Goal: Information Seeking & Learning: Learn about a topic

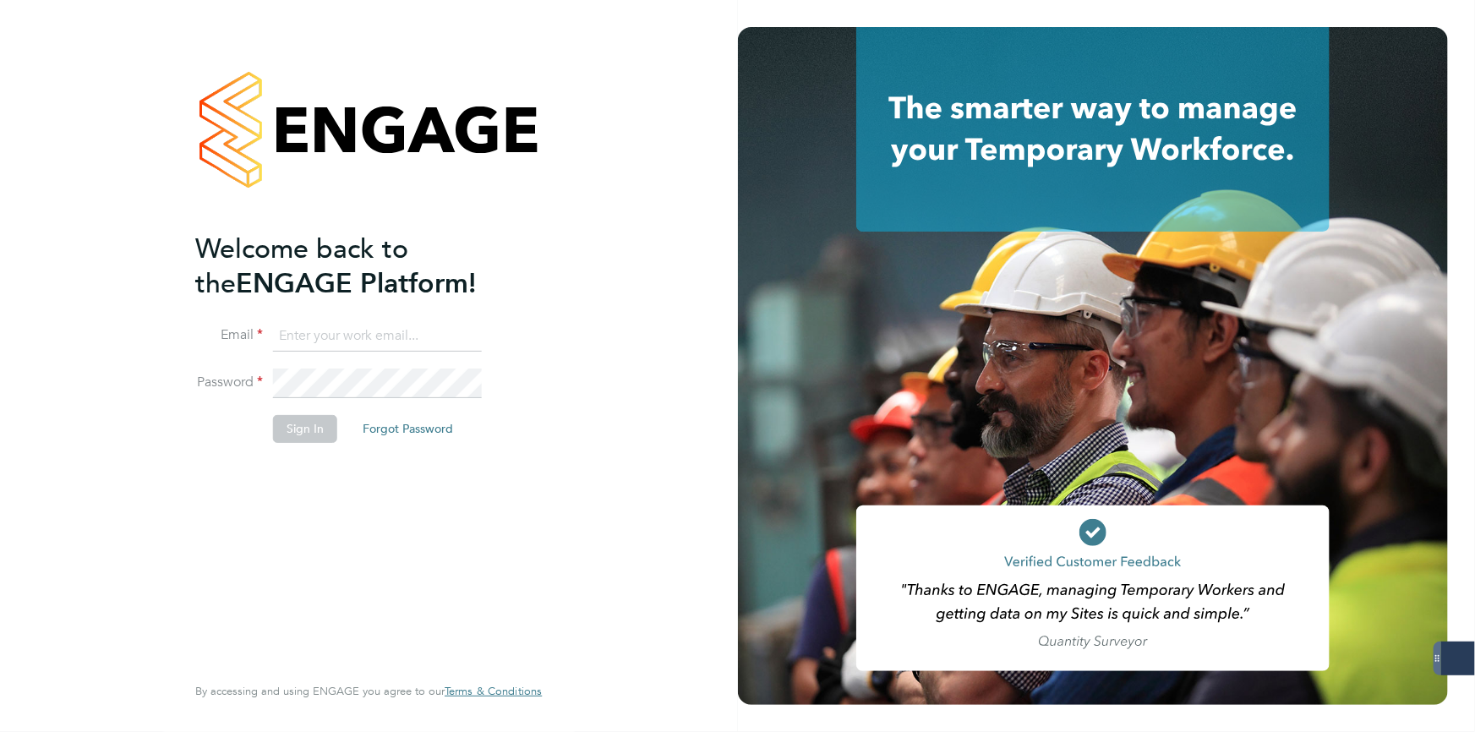
type input "george@mmpconsultancy.co.uk"
click at [289, 430] on button "Sign In" at bounding box center [305, 428] width 64 height 27
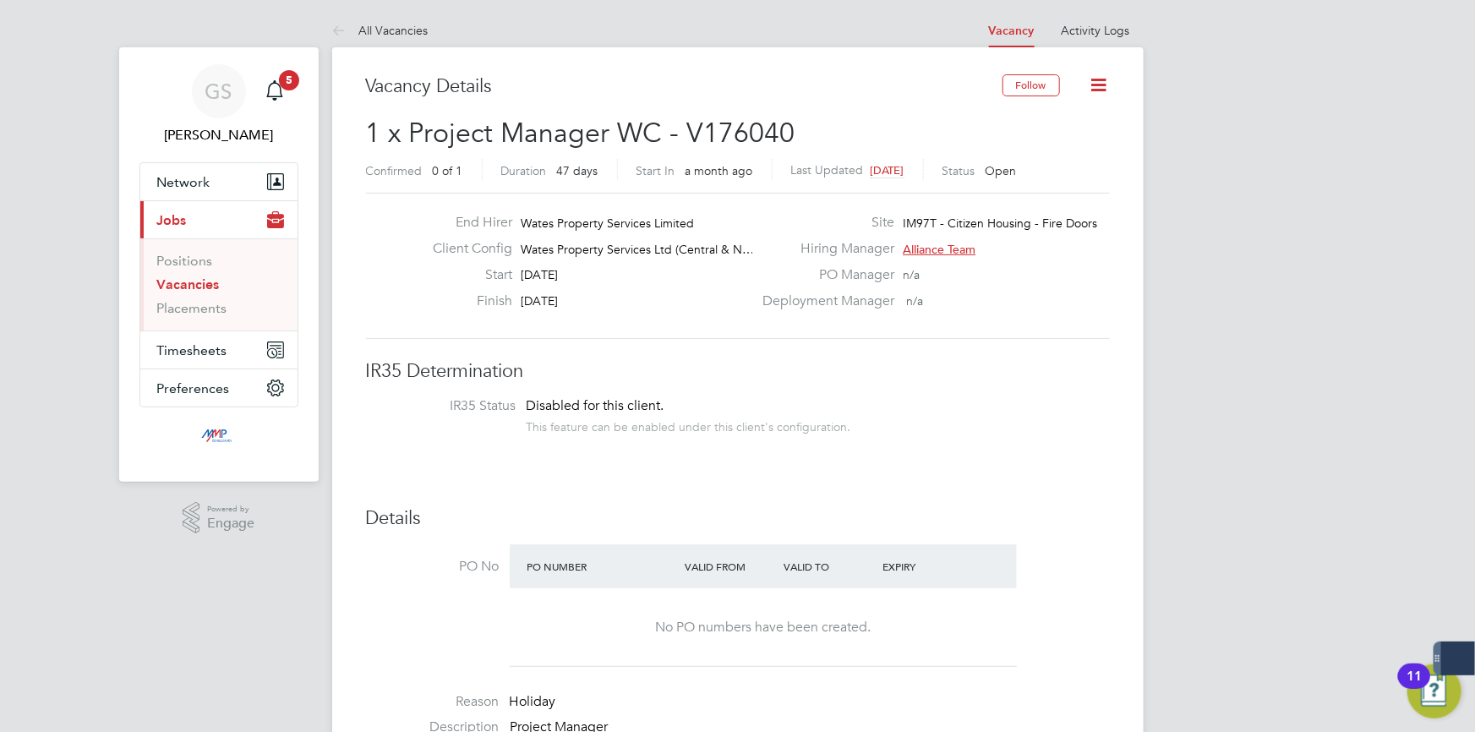
click at [210, 226] on button "Current page: Jobs" at bounding box center [218, 219] width 157 height 37
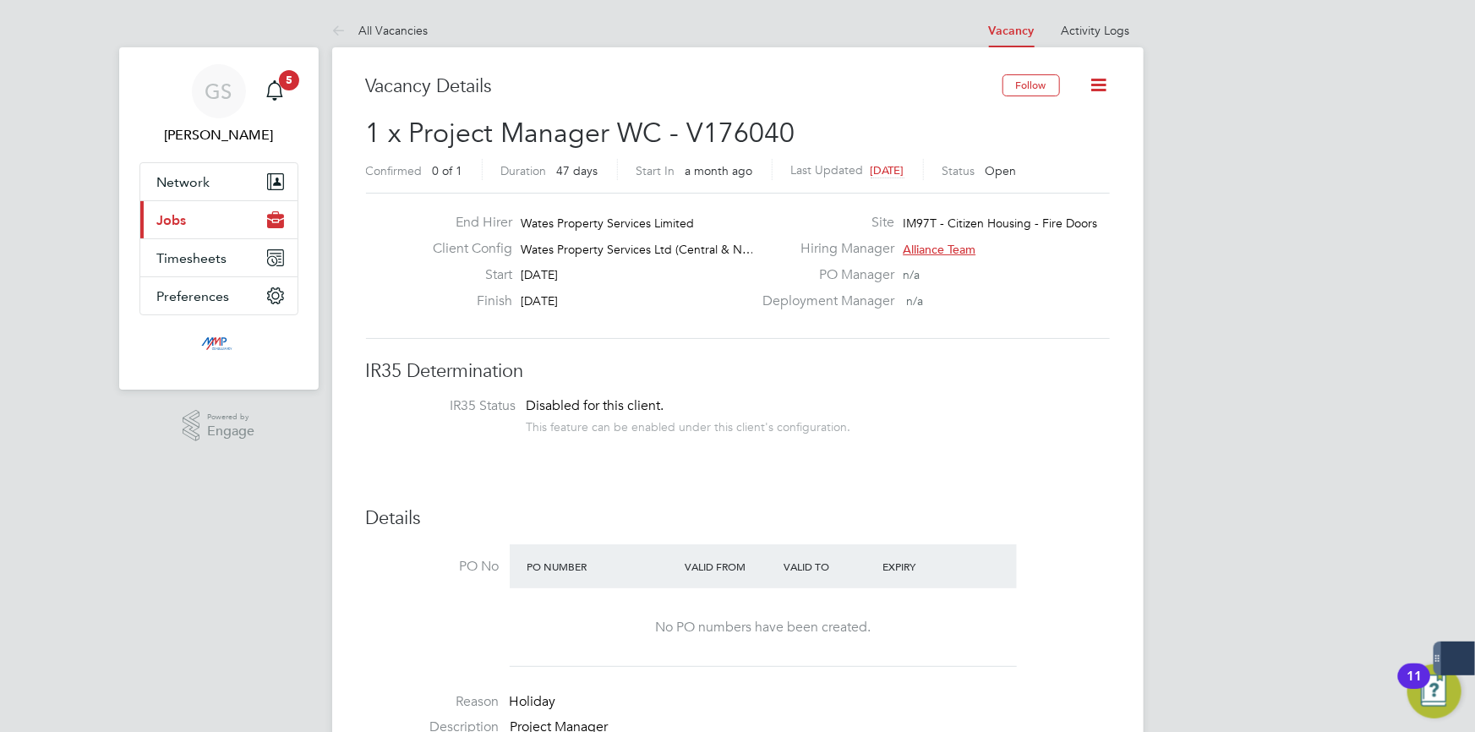
click at [173, 205] on button "Current page: Jobs" at bounding box center [218, 219] width 157 height 37
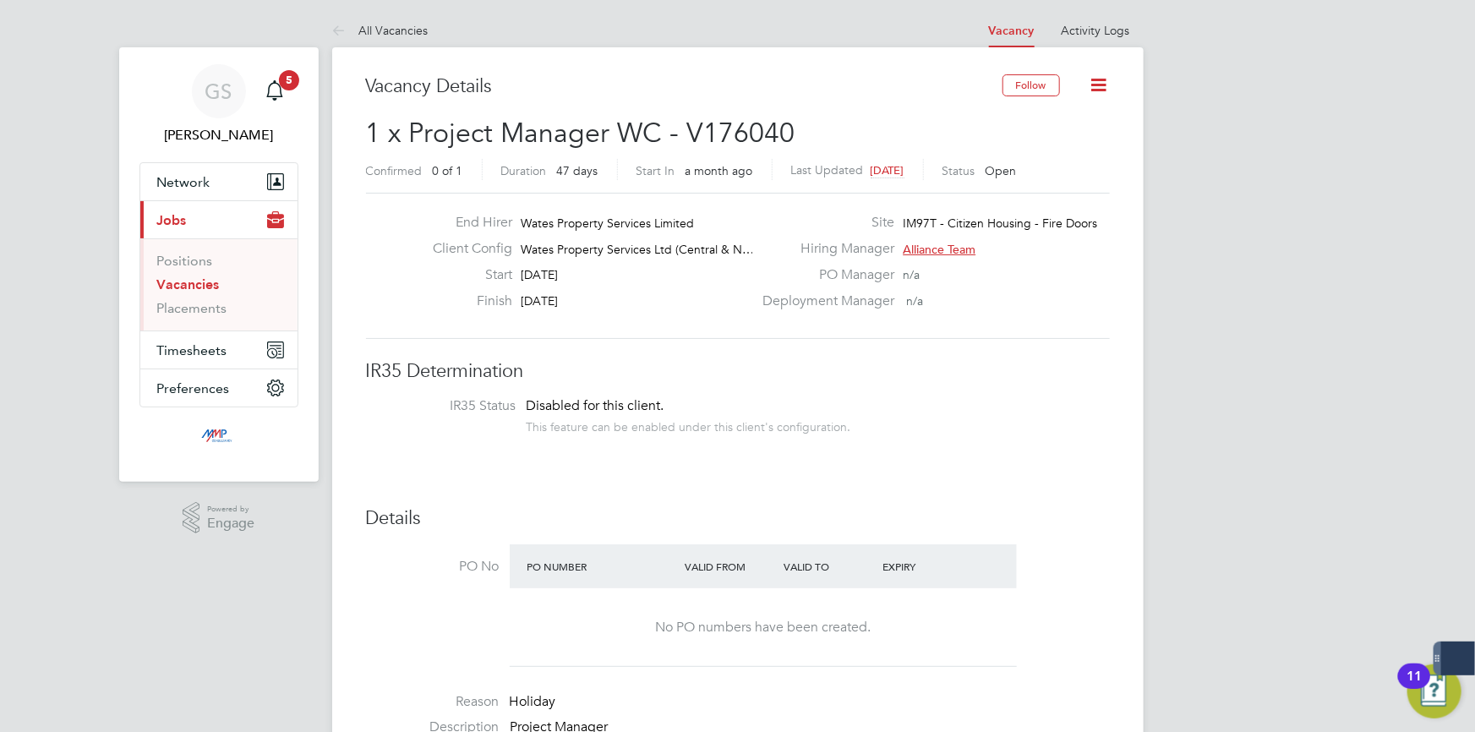
click at [210, 283] on link "Vacancies" at bounding box center [188, 284] width 63 height 16
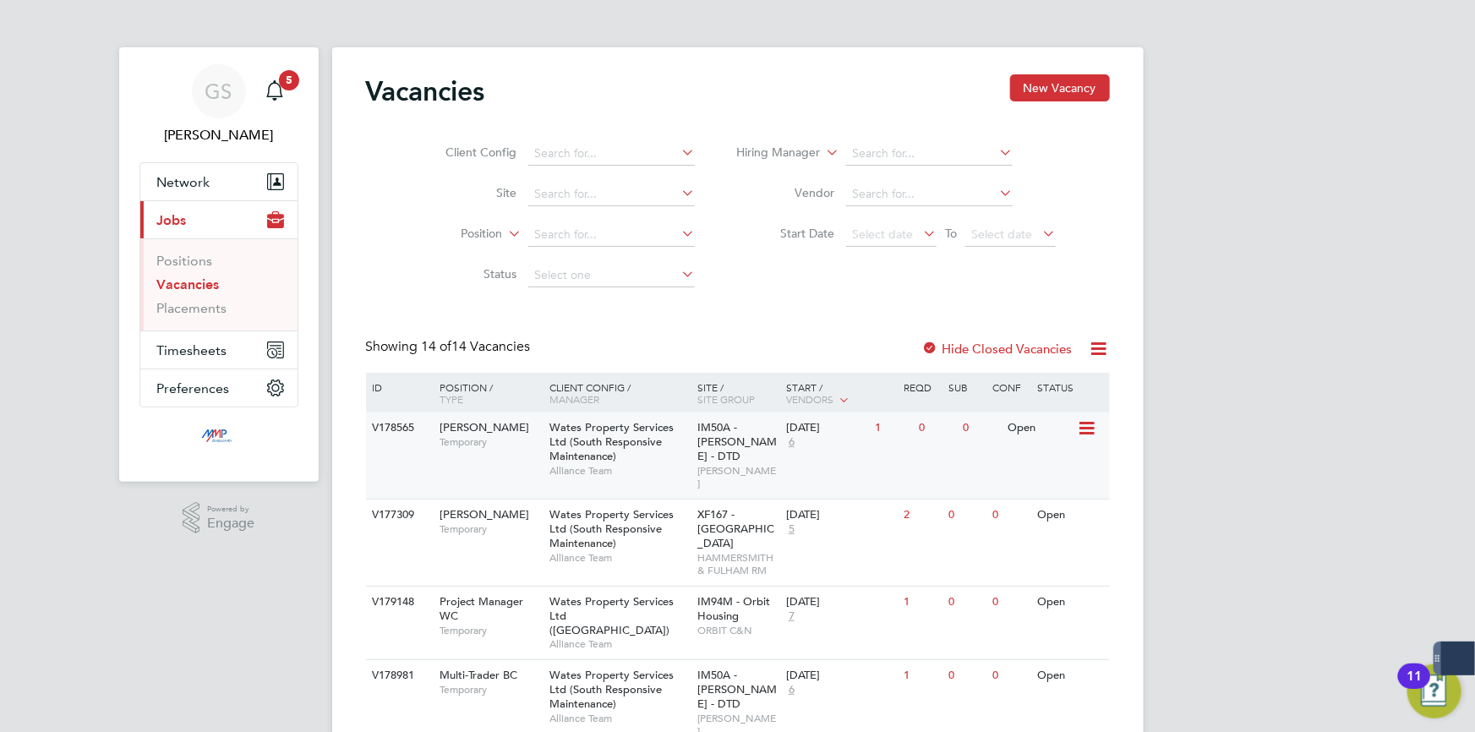
click at [608, 438] on span "Wates Property Services Ltd (South Responsive Maintenance)" at bounding box center [611, 441] width 124 height 43
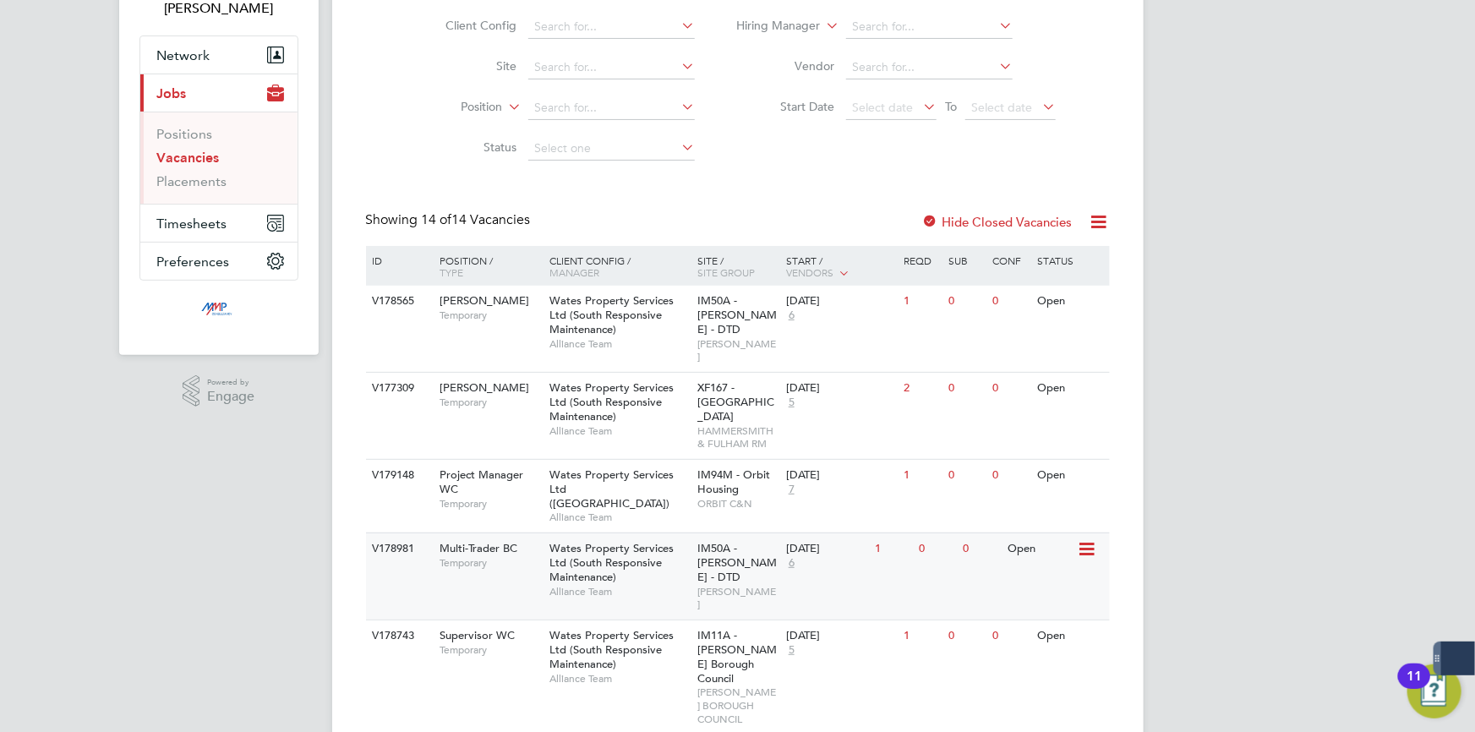
scroll to position [153, 0]
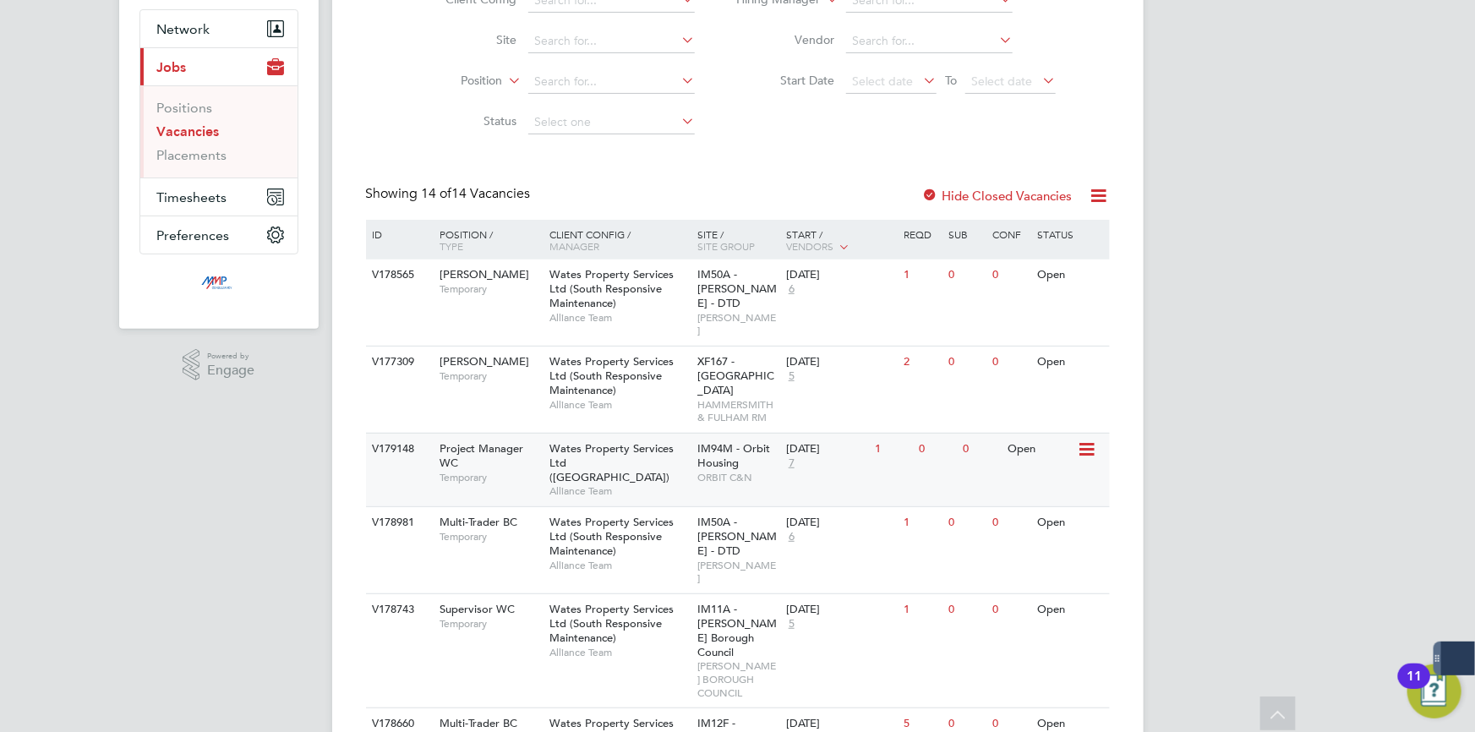
click at [511, 451] on div "Project Manager WC Temporary" at bounding box center [486, 462] width 118 height 58
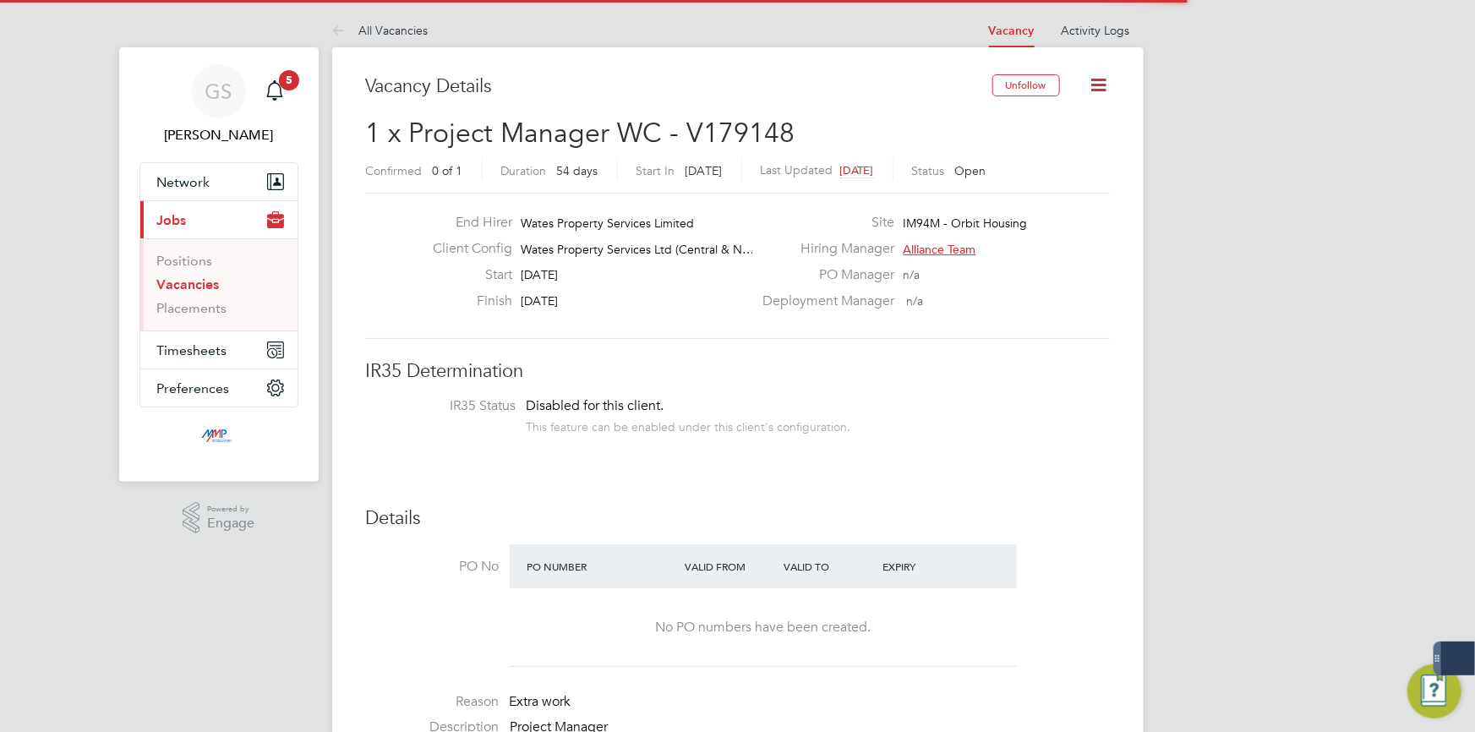
scroll to position [50, 118]
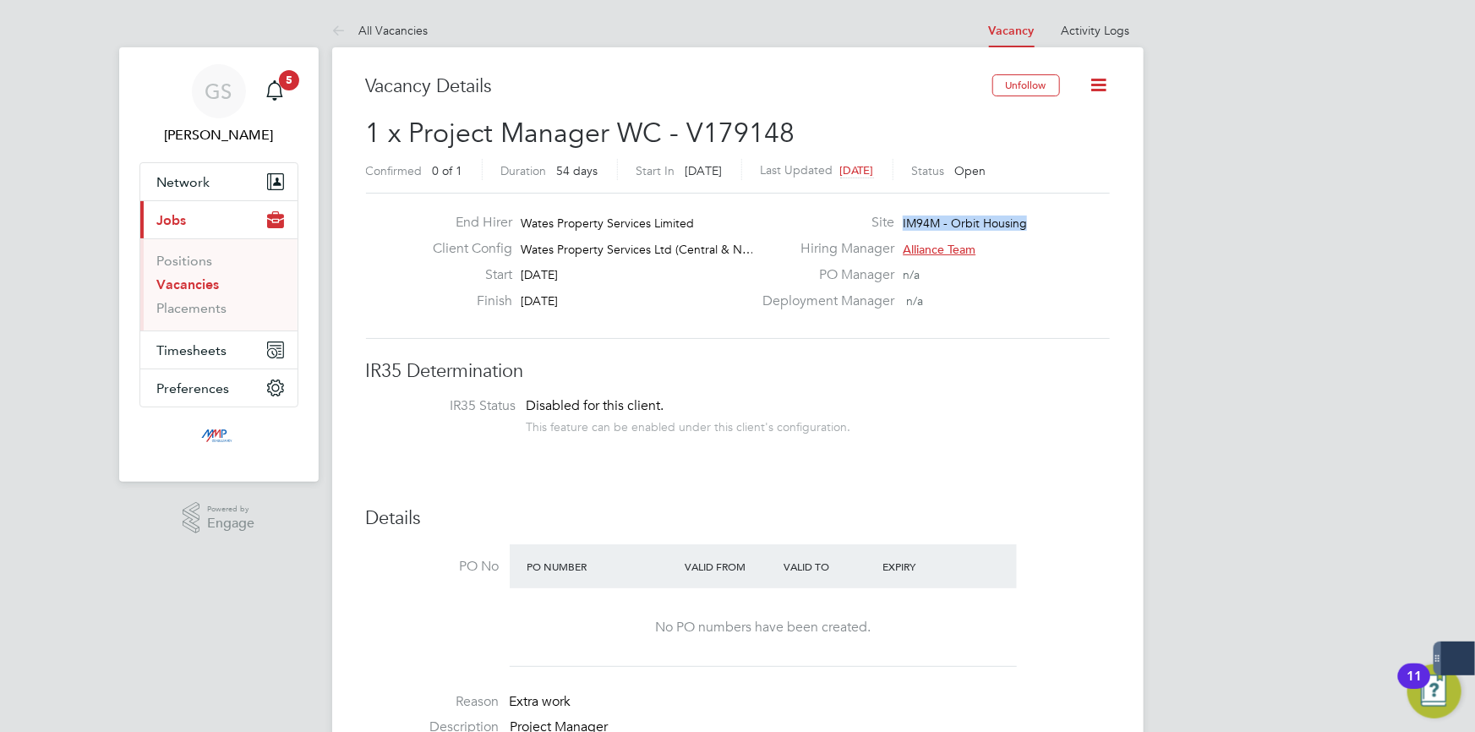
drag, startPoint x: 1034, startPoint y: 223, endPoint x: 890, endPoint y: 219, distance: 144.6
click at [890, 219] on div "Site IM94M - Orbit Housing" at bounding box center [933, 227] width 363 height 26
drag, startPoint x: 537, startPoint y: 210, endPoint x: 1006, endPoint y: 328, distance: 482.7
click at [1006, 328] on div "End Hirer Wates Property Services Limited Client Config Wates Property Services…" at bounding box center [738, 266] width 744 height 146
click at [1037, 321] on div "End Hirer Wates Property Services Limited Client Config Wates Property Services…" at bounding box center [738, 266] width 744 height 146
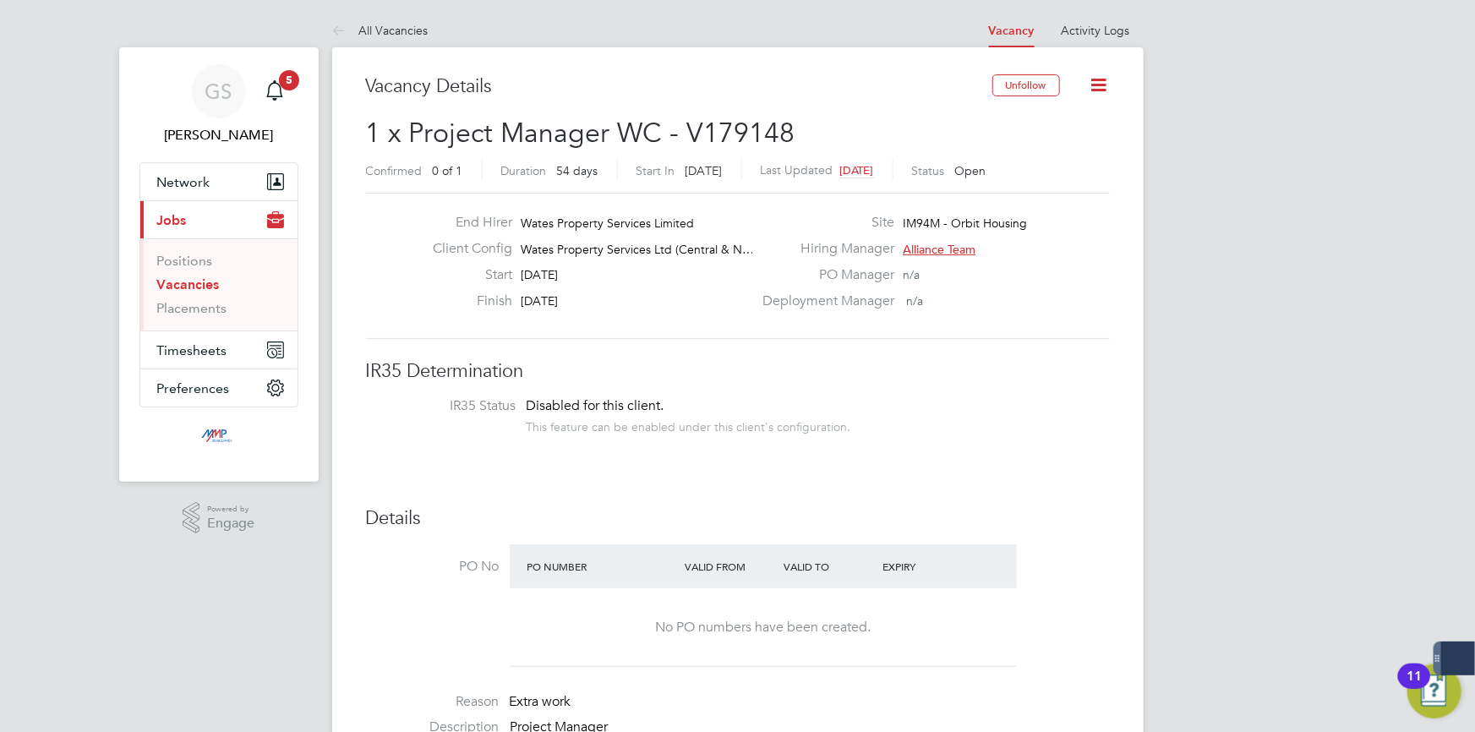
click at [1016, 284] on div "PO Manager n/a" at bounding box center [933, 279] width 363 height 26
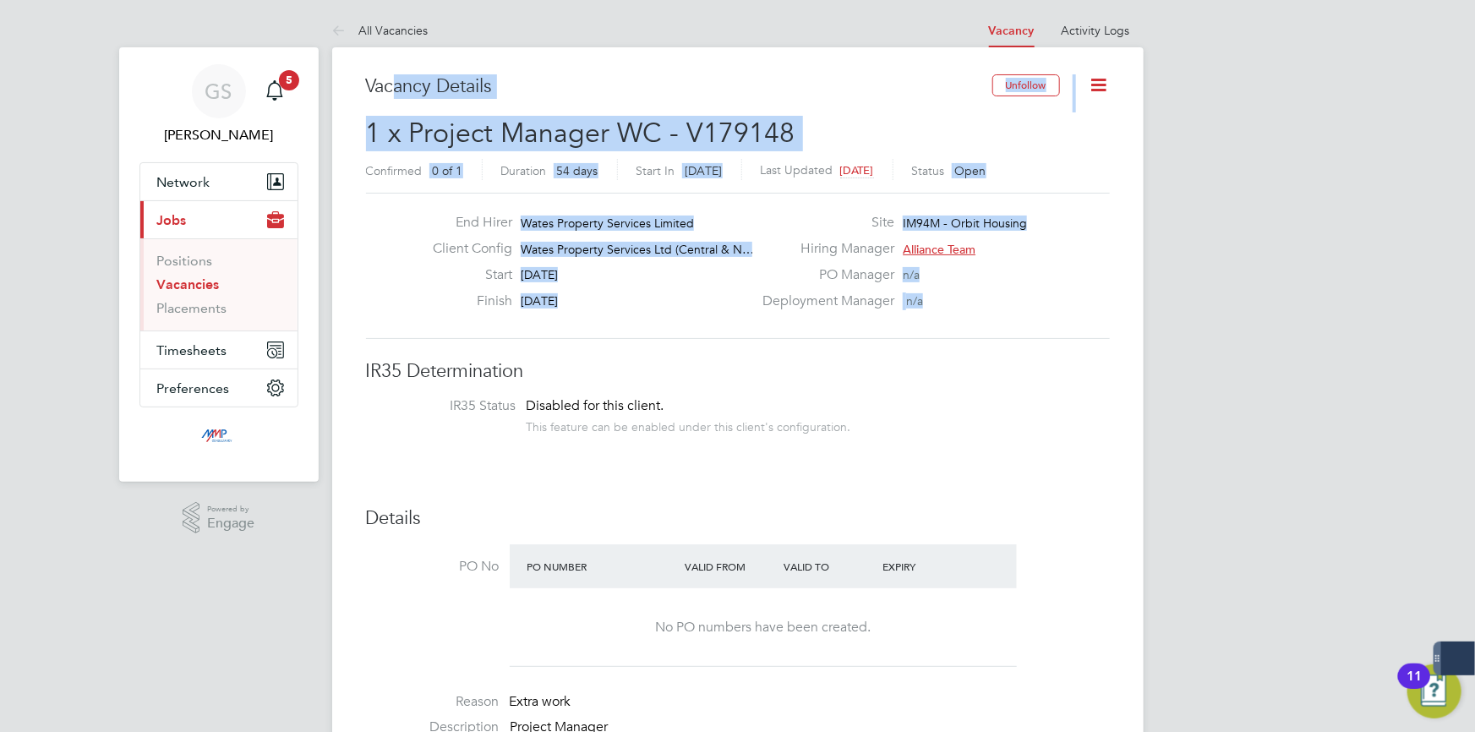
drag, startPoint x: 647, startPoint y: 187, endPoint x: 398, endPoint y: 78, distance: 272.1
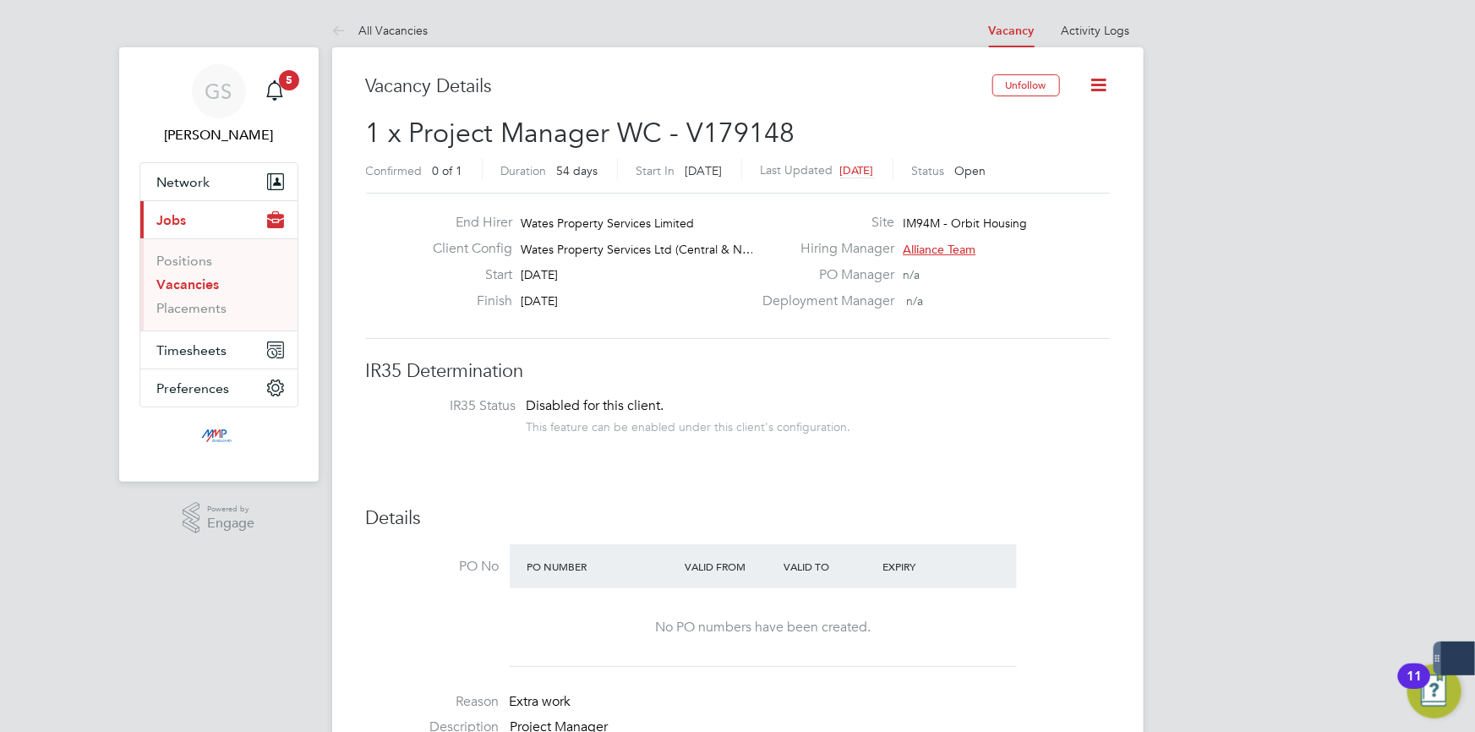
click at [1060, 303] on div "Deployment Manager n/a" at bounding box center [933, 305] width 363 height 26
